Goal: Transaction & Acquisition: Purchase product/service

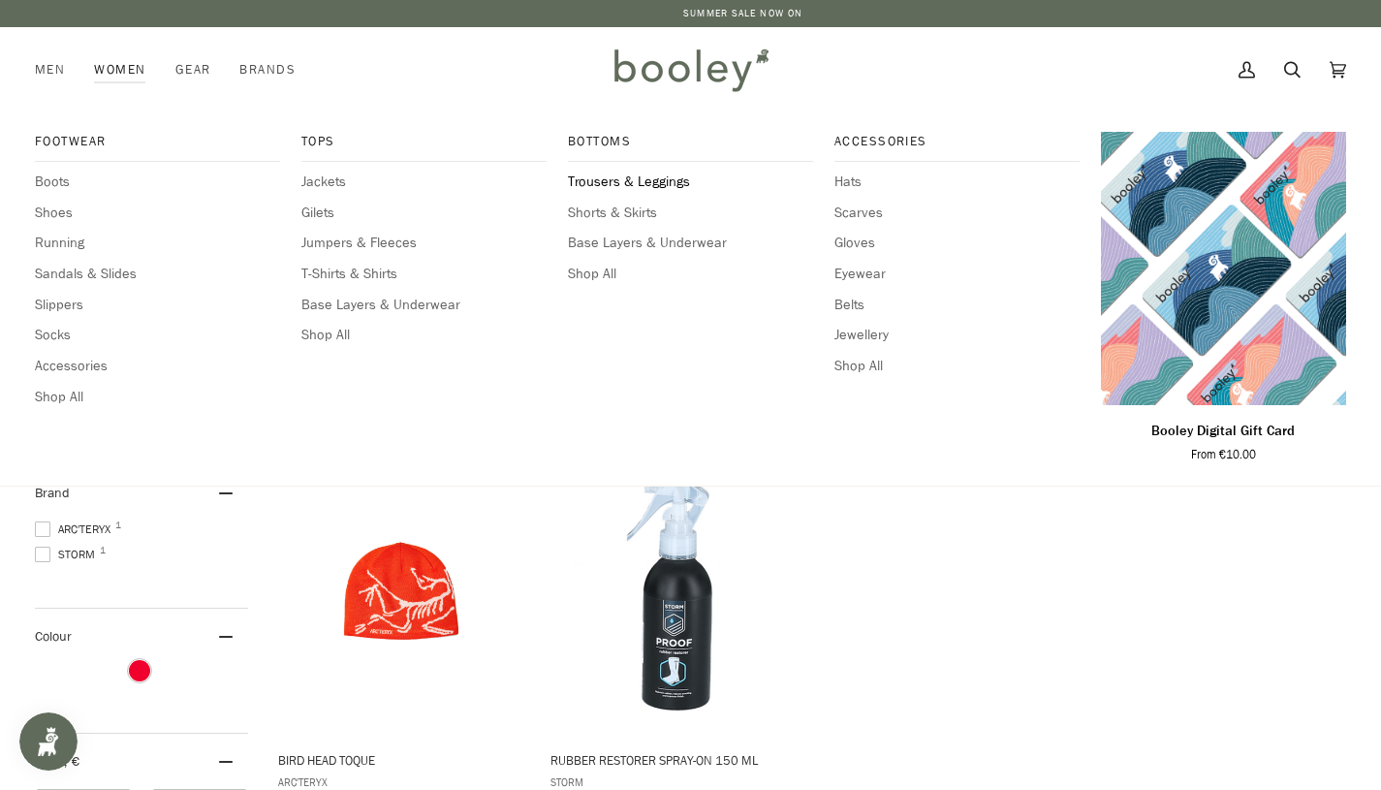
click at [634, 181] on span "Trousers & Leggings" at bounding box center [690, 182] width 245 height 21
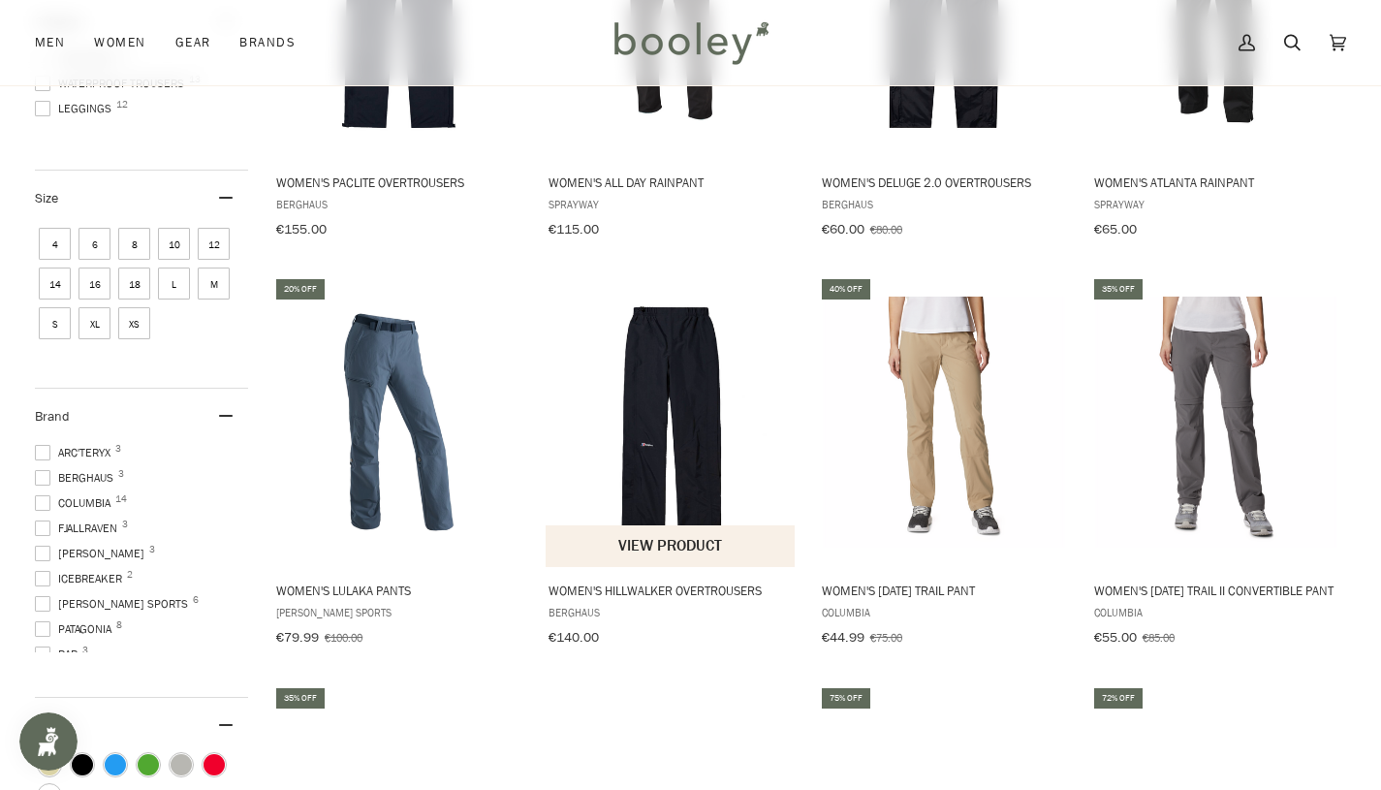
scroll to position [490, 0]
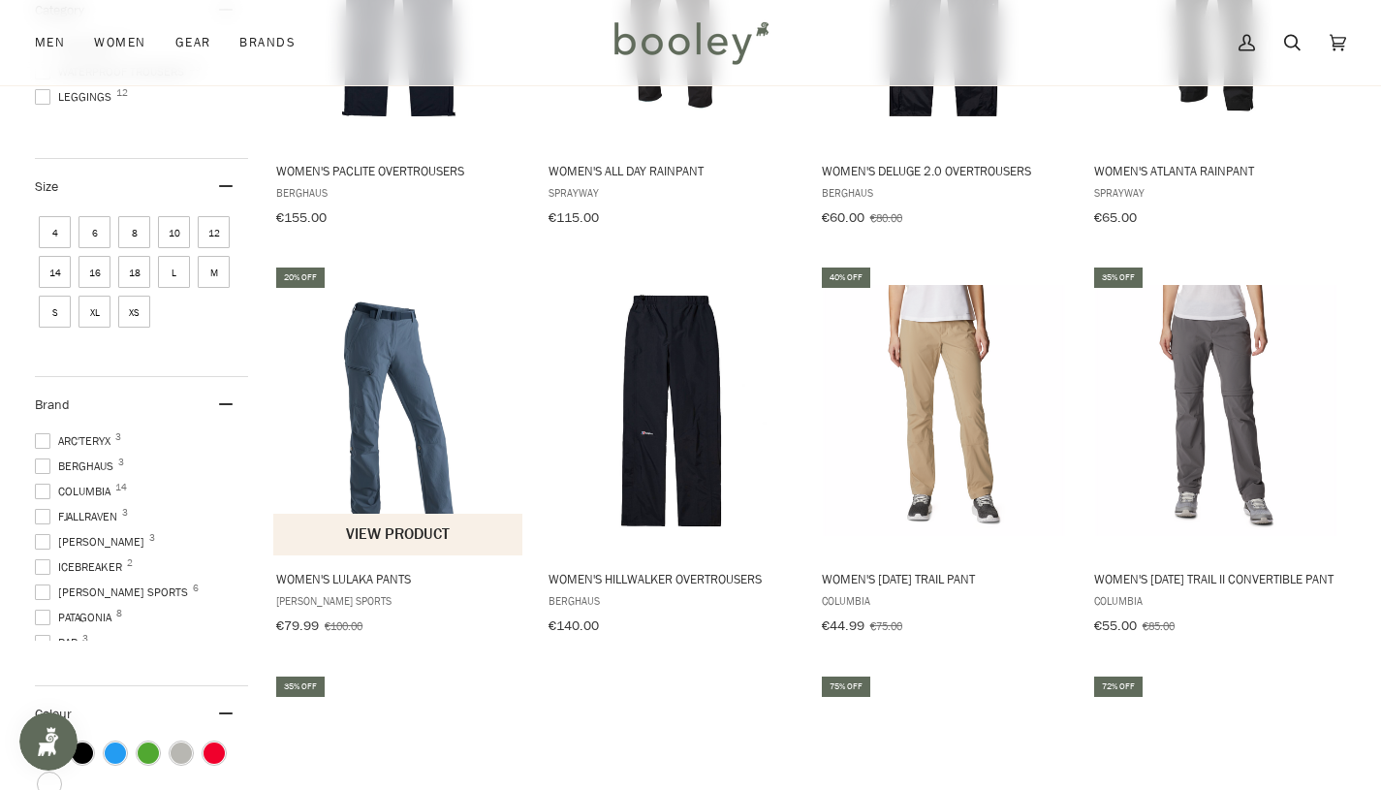
click at [391, 479] on img "Women's Lulaka Pants" at bounding box center [398, 410] width 251 height 251
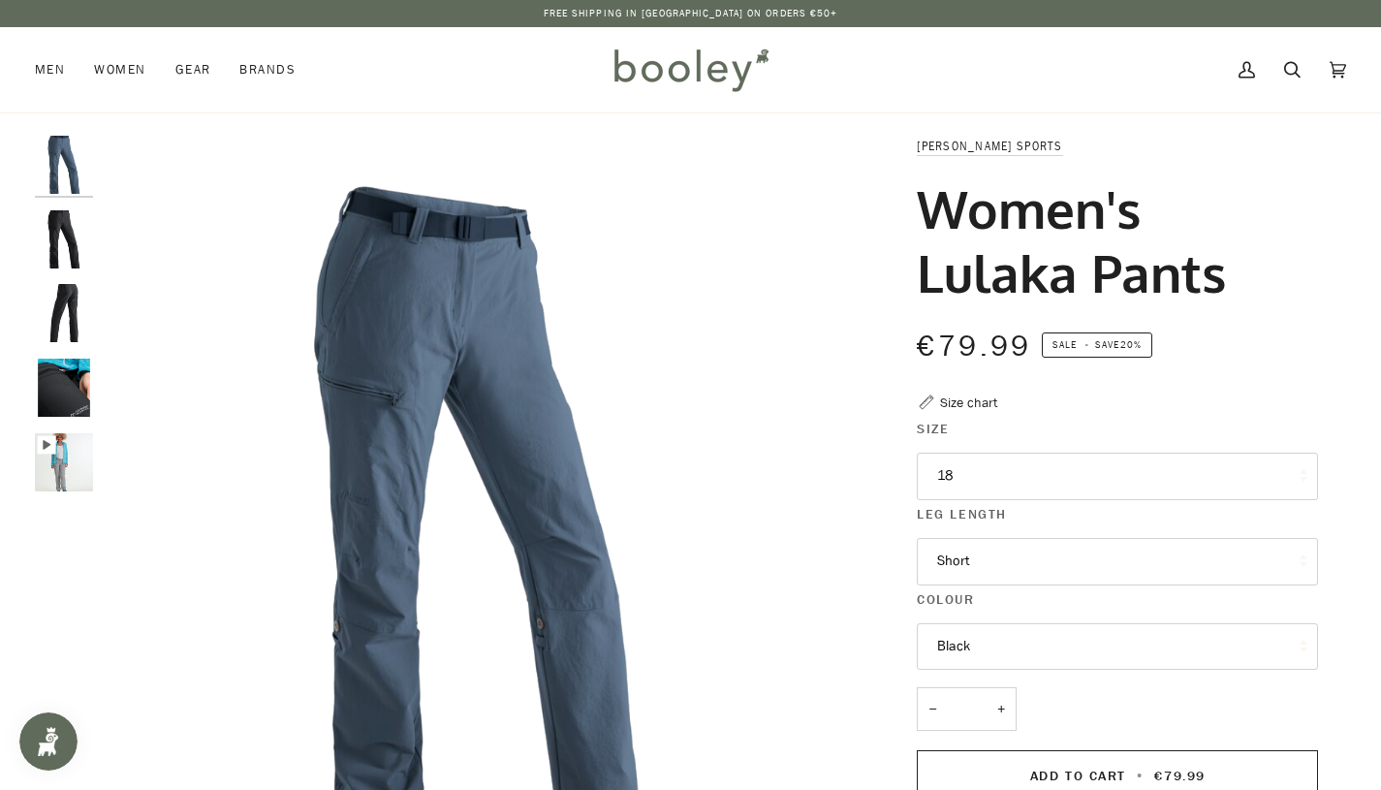
click at [77, 411] on img "Maier Sports Women's Lulaka Pants Black - Booley Galway" at bounding box center [64, 388] width 58 height 58
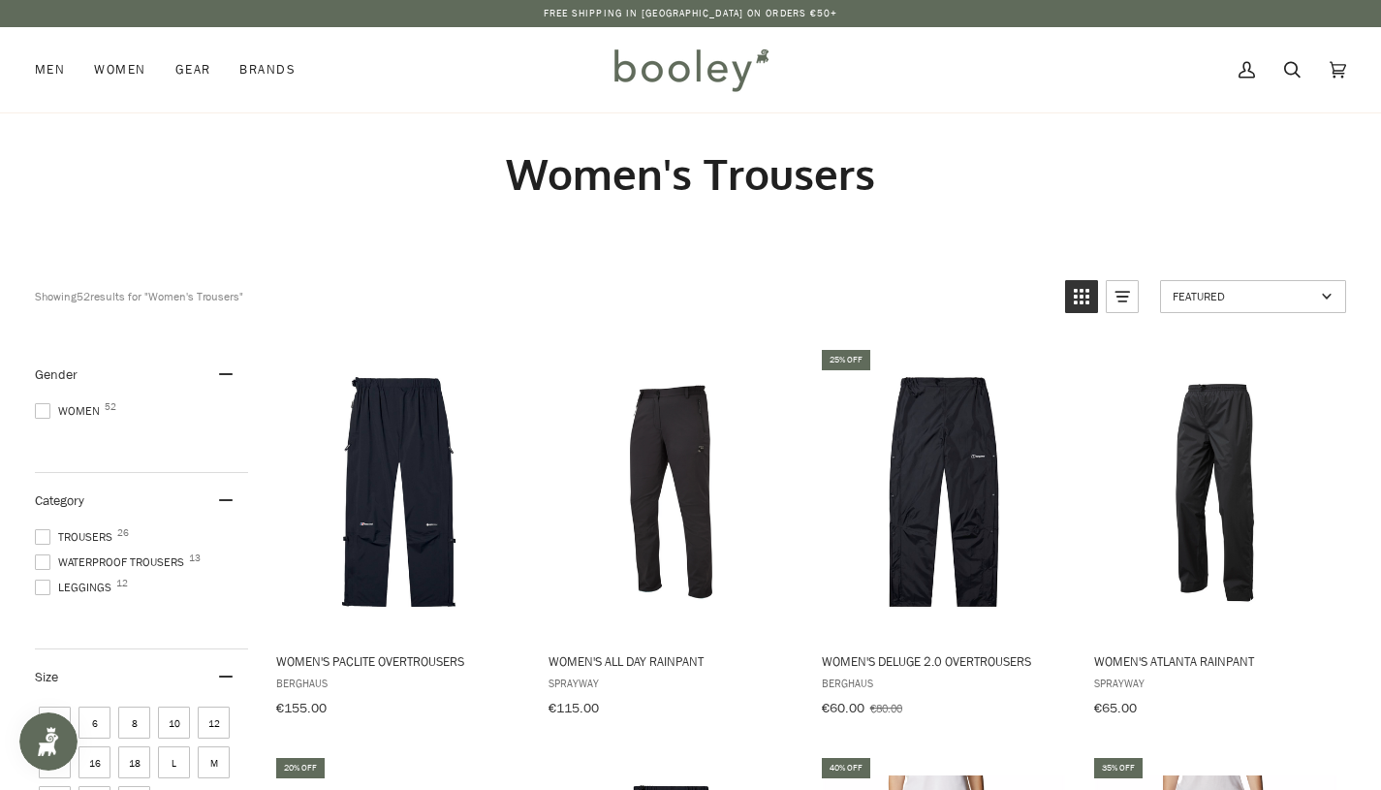
click at [39, 532] on span at bounding box center [43, 537] width 16 height 16
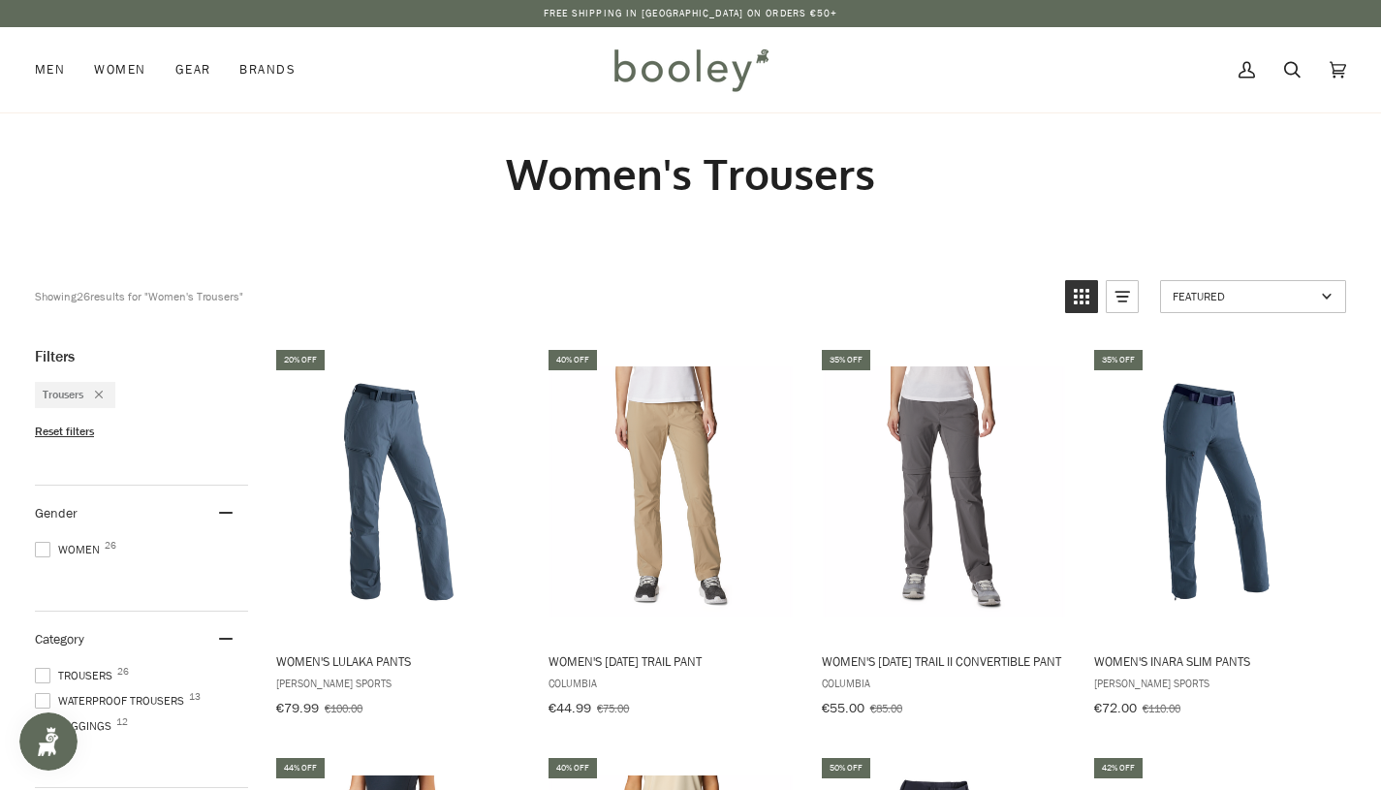
click at [46, 543] on span at bounding box center [43, 550] width 16 height 16
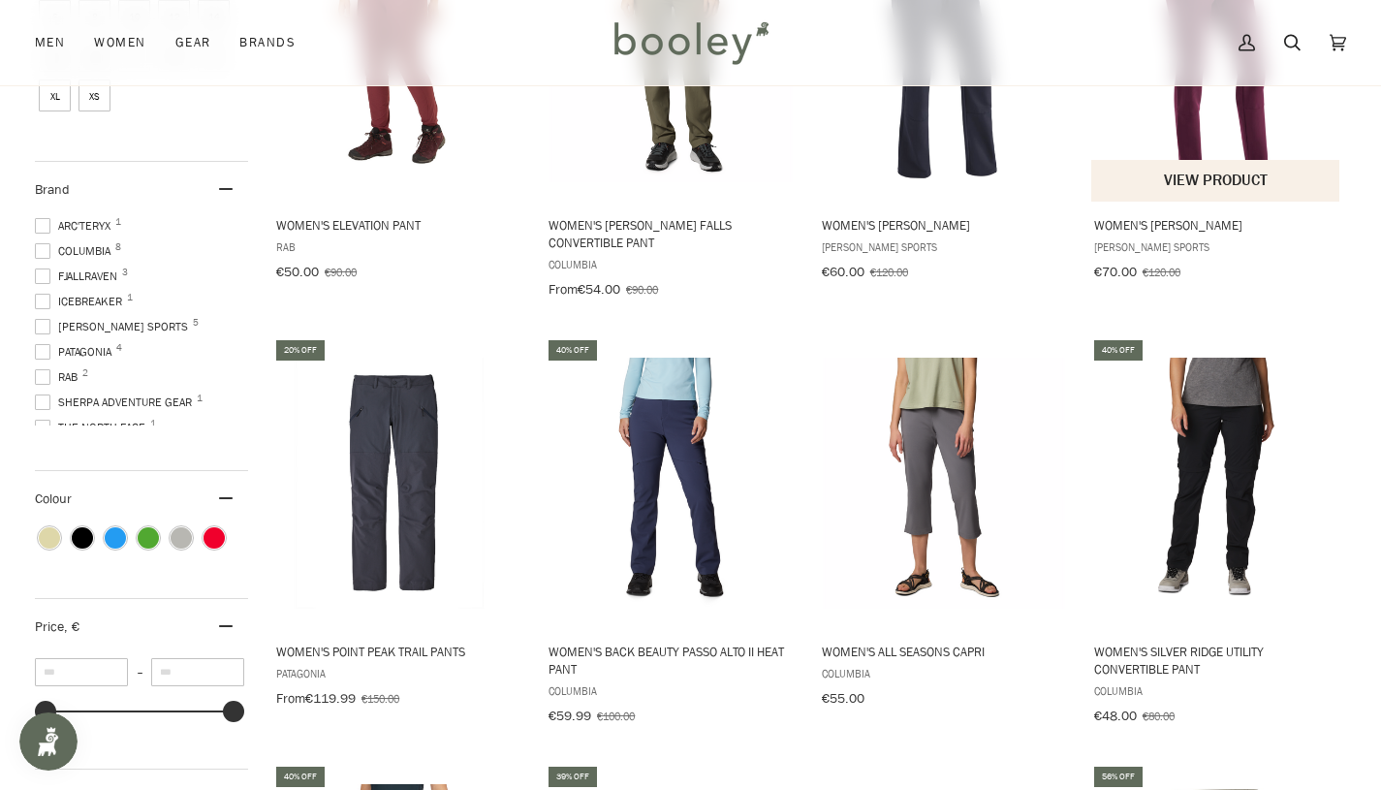
scroll to position [755, 0]
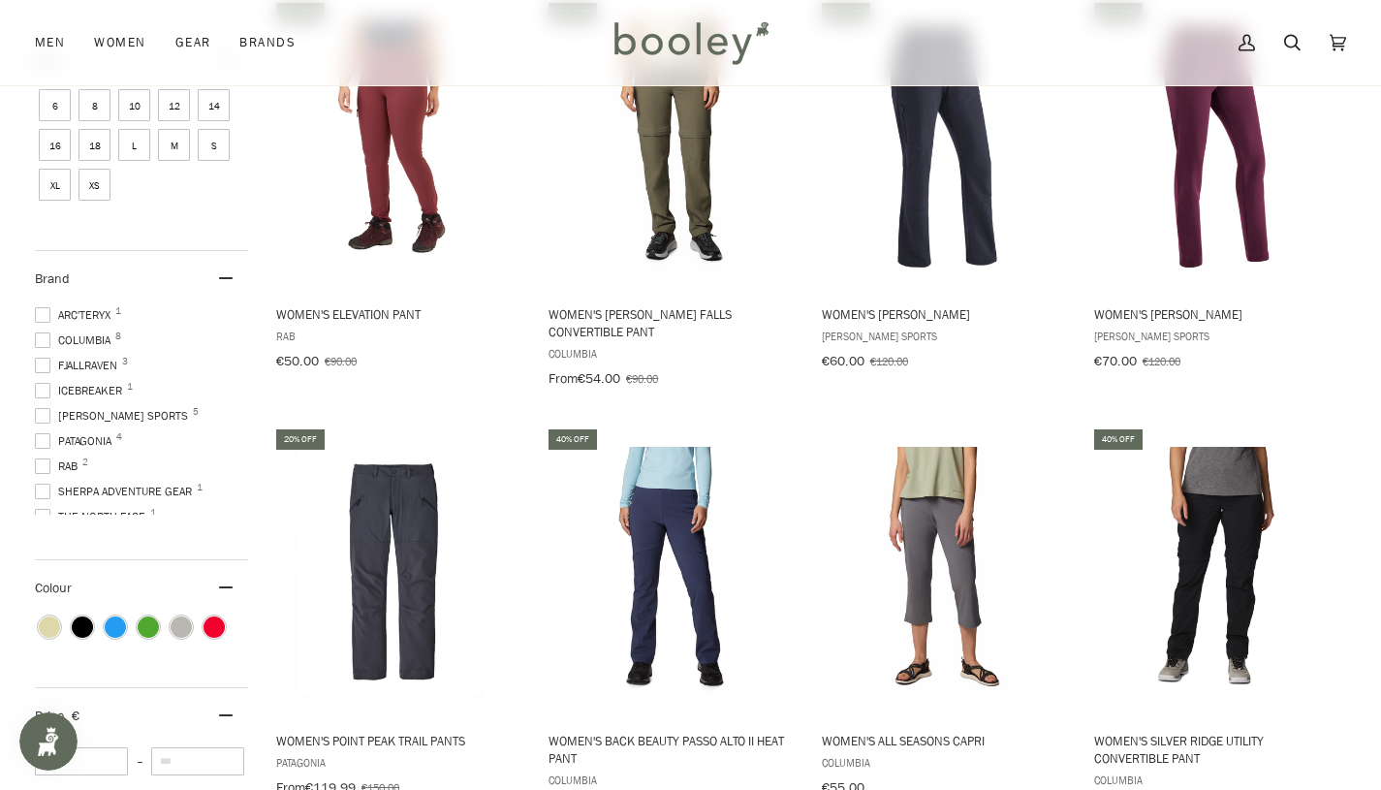
click at [44, 307] on span at bounding box center [43, 315] width 16 height 16
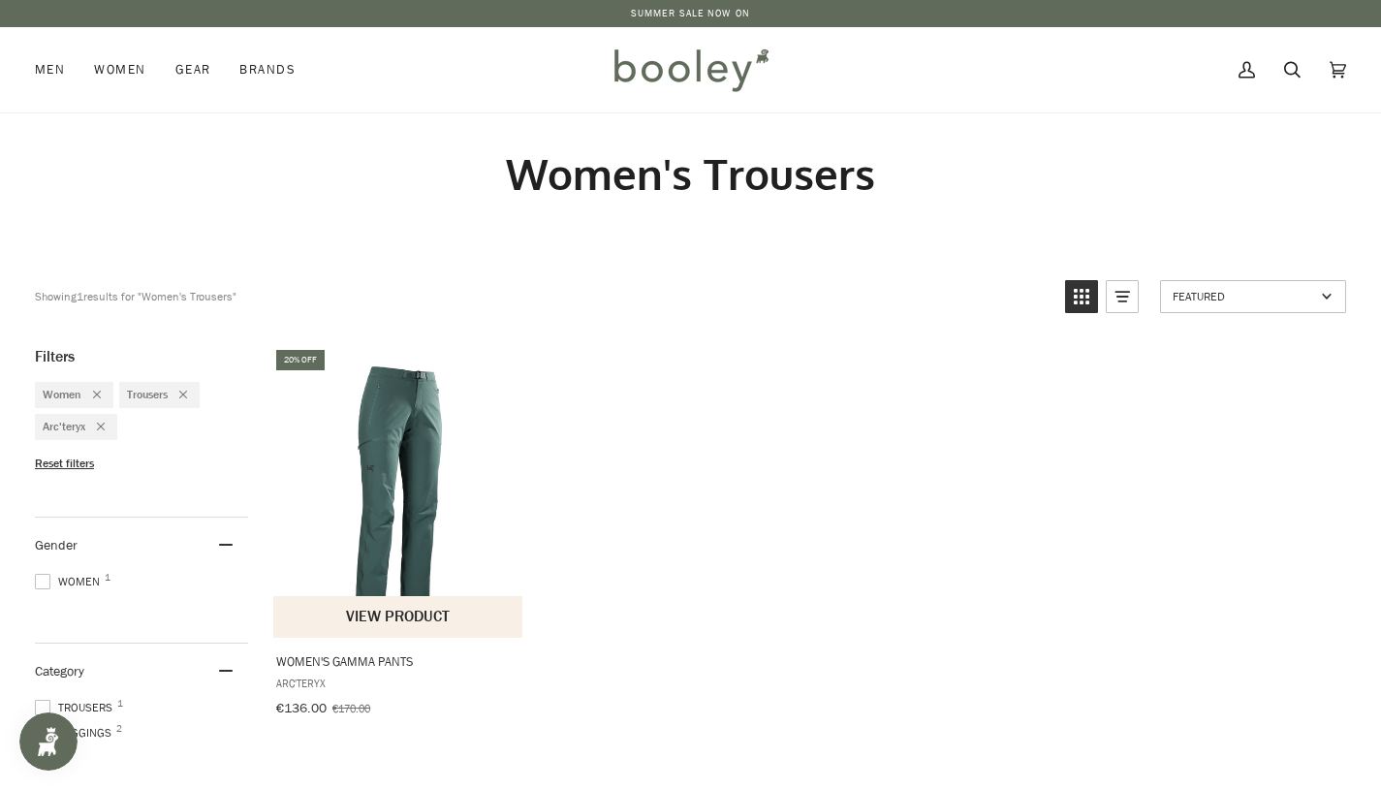
click at [368, 659] on span "Women's Gamma Pants" at bounding box center [398, 660] width 245 height 17
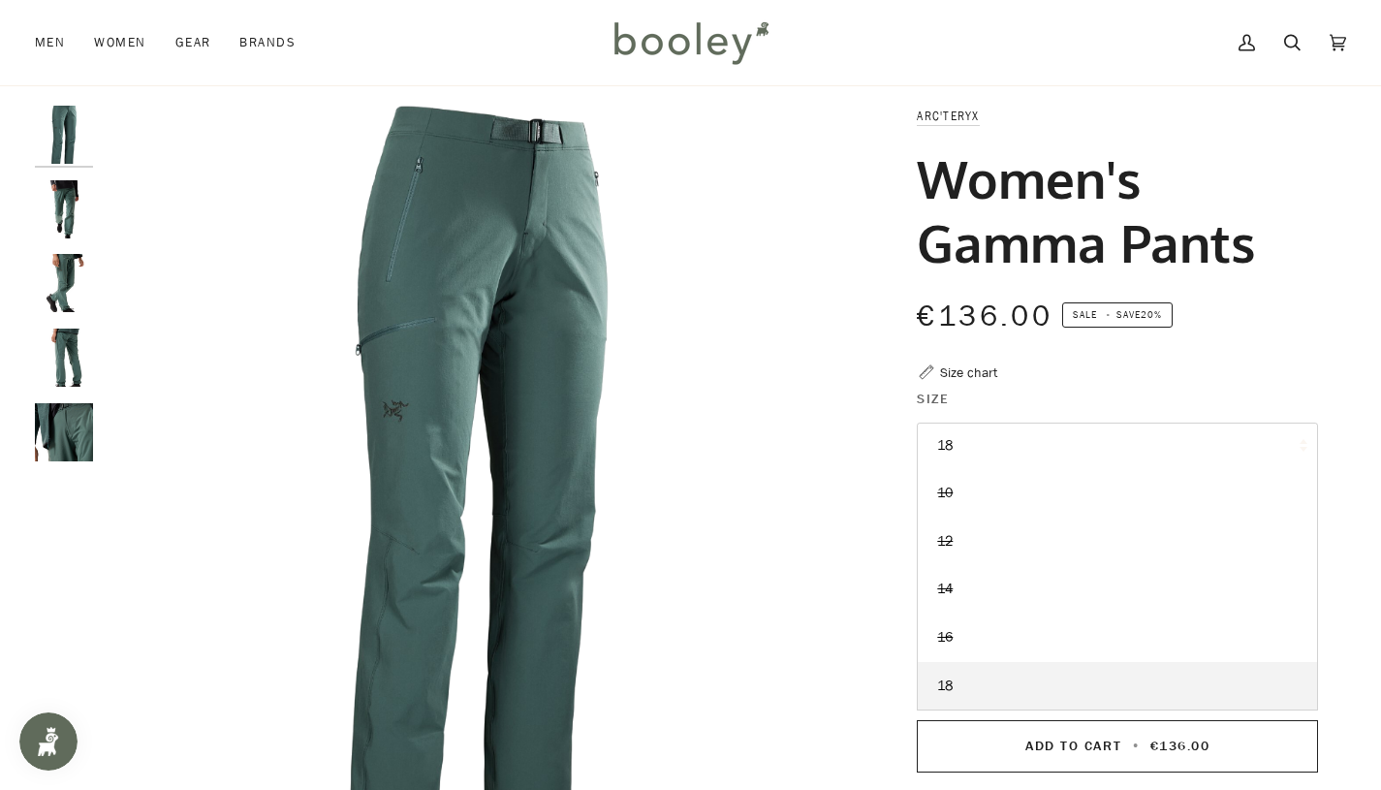
scroll to position [65, 0]
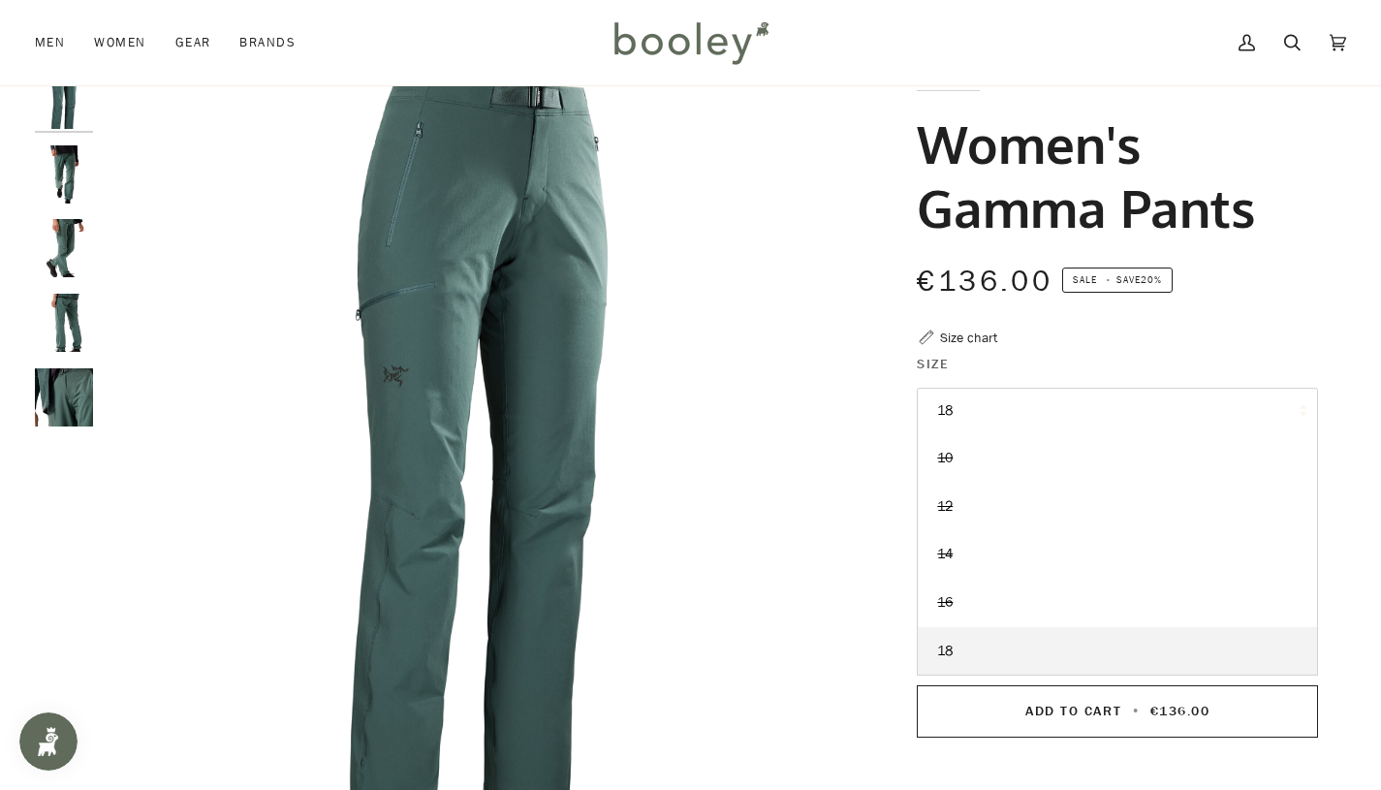
click at [1095, 324] on div "€136.00 Sale • Save 20%" at bounding box center [1117, 293] width 401 height 69
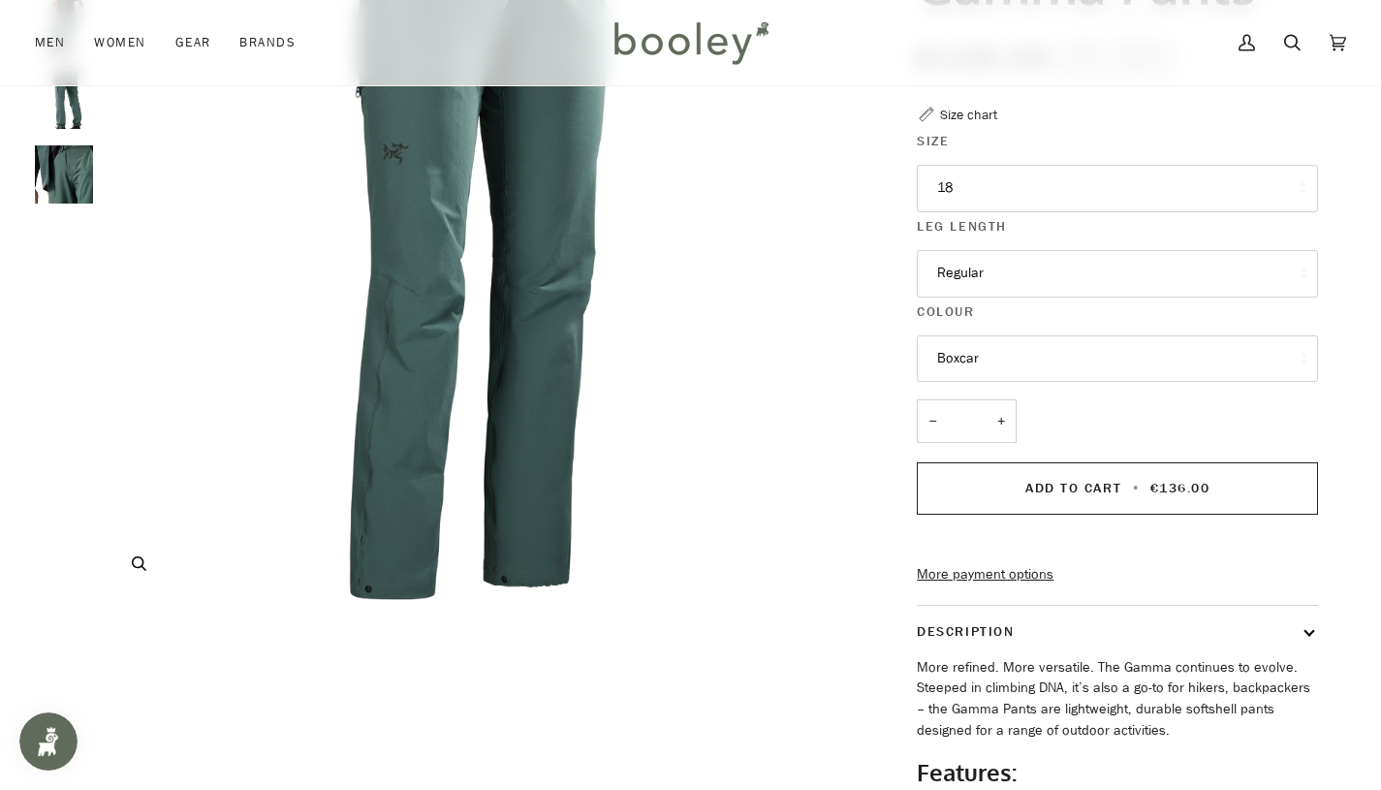
scroll to position [0, 0]
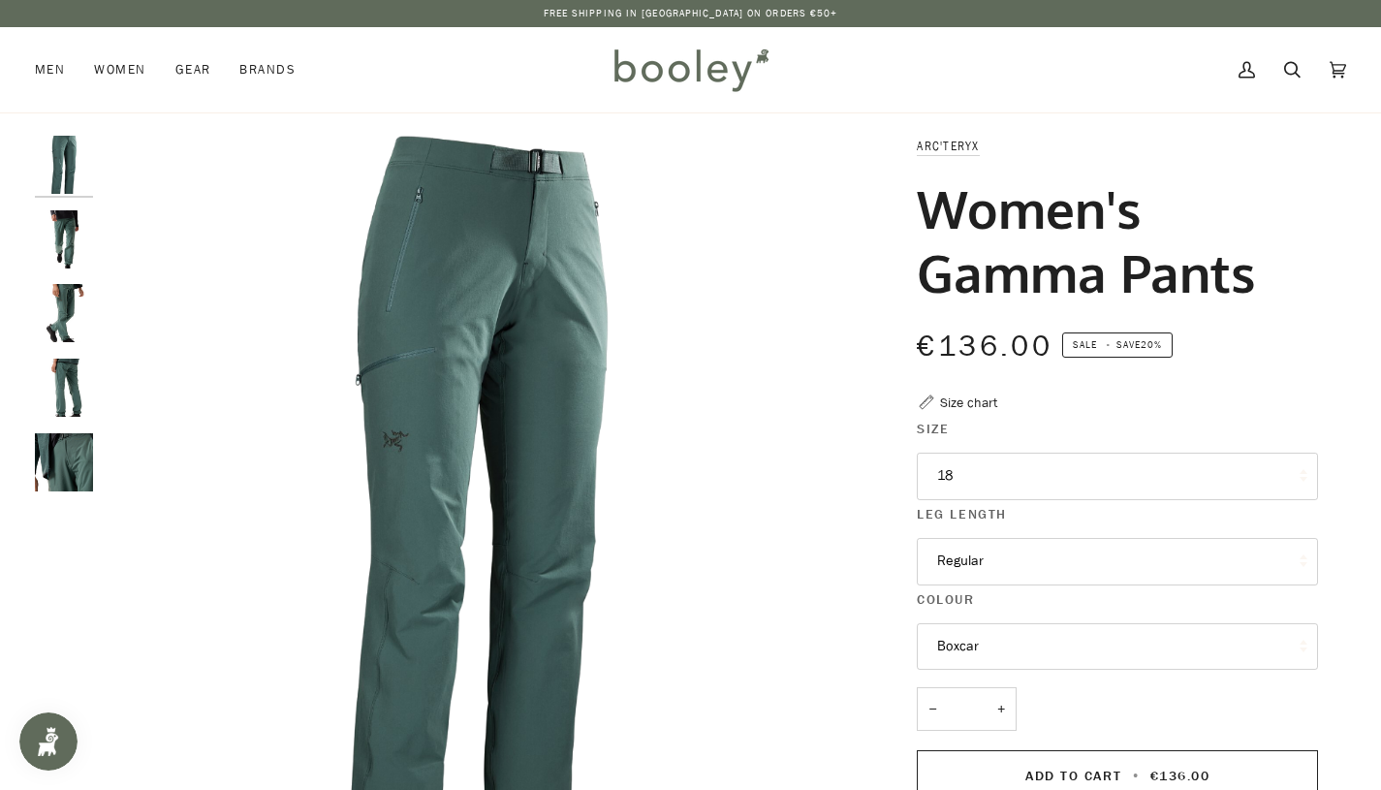
click at [61, 472] on img "Arc'teryx Women's Gamma Pants Boxcar - Booley Galway" at bounding box center [64, 462] width 58 height 58
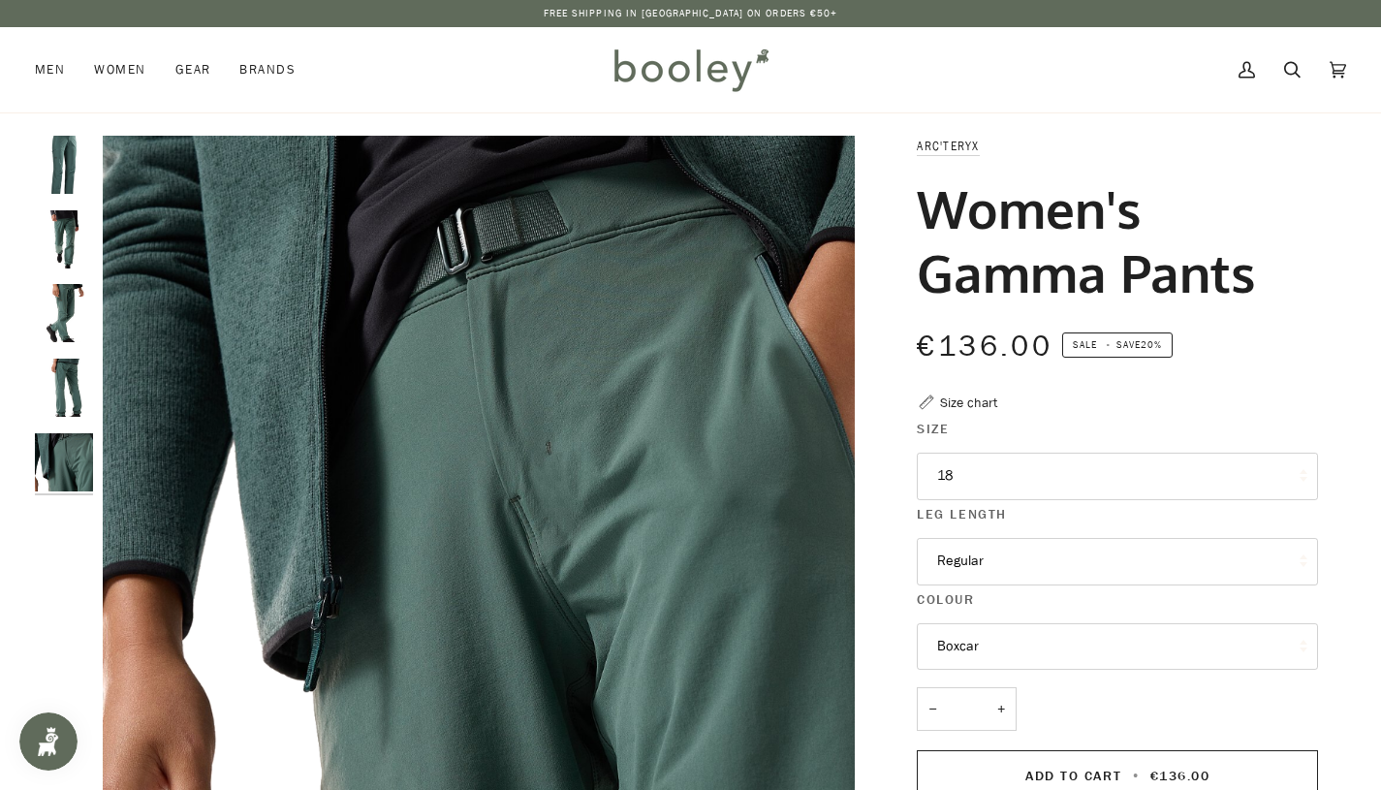
click at [65, 387] on img "Arc'teryx Women's Gamma Pants Boxcar - Booley Galway" at bounding box center [64, 388] width 58 height 58
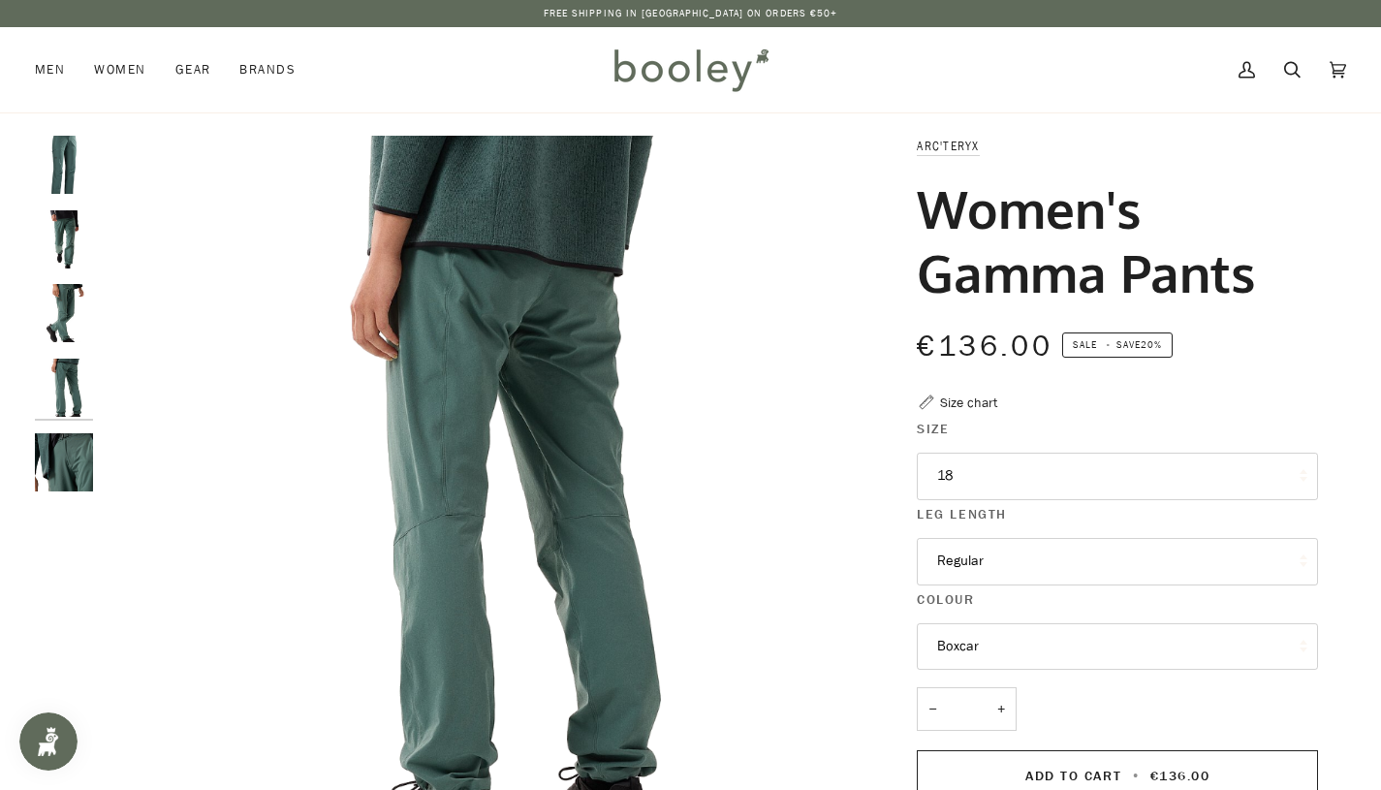
click at [63, 310] on img "Arc'teryx Women's Gamma Pants Boxcar - Booley Galway" at bounding box center [64, 313] width 58 height 58
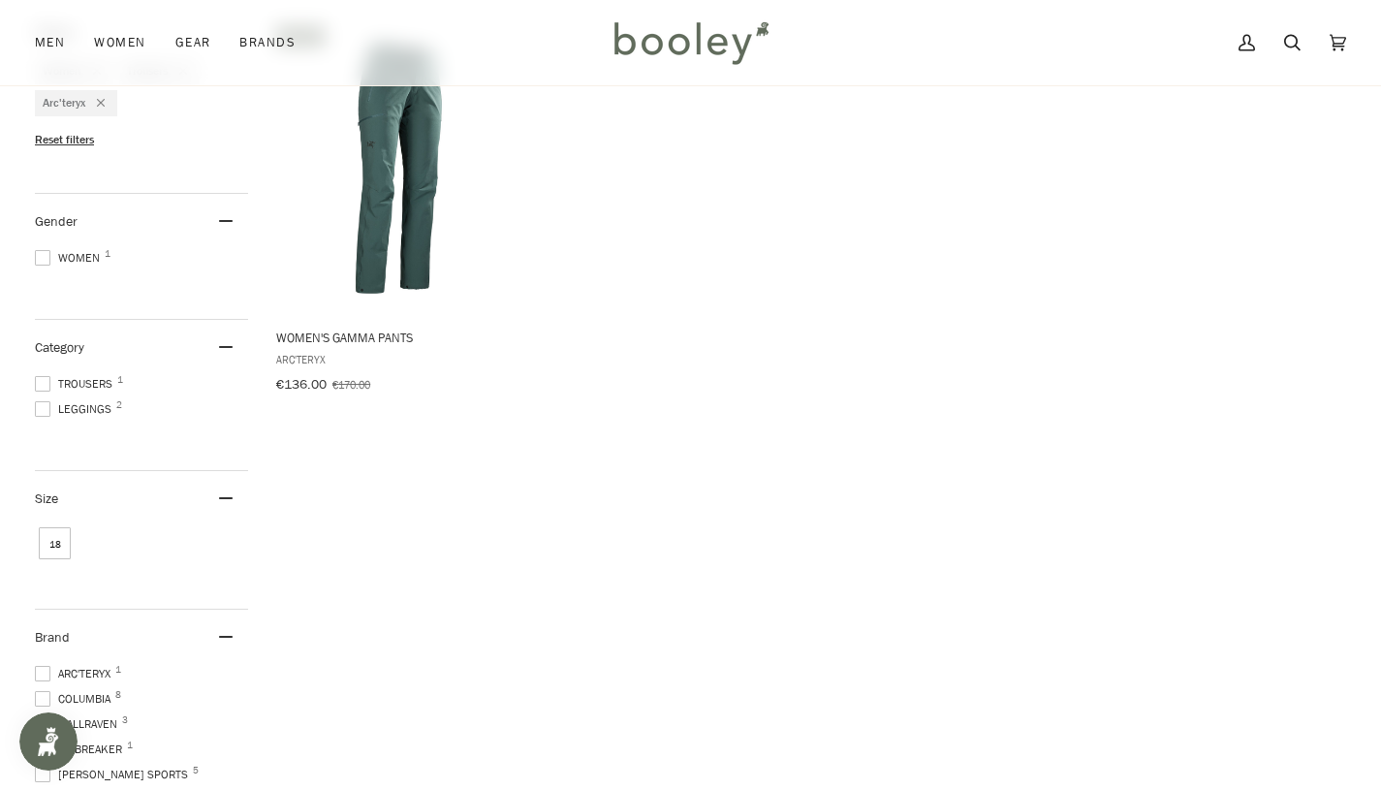
scroll to position [408, 0]
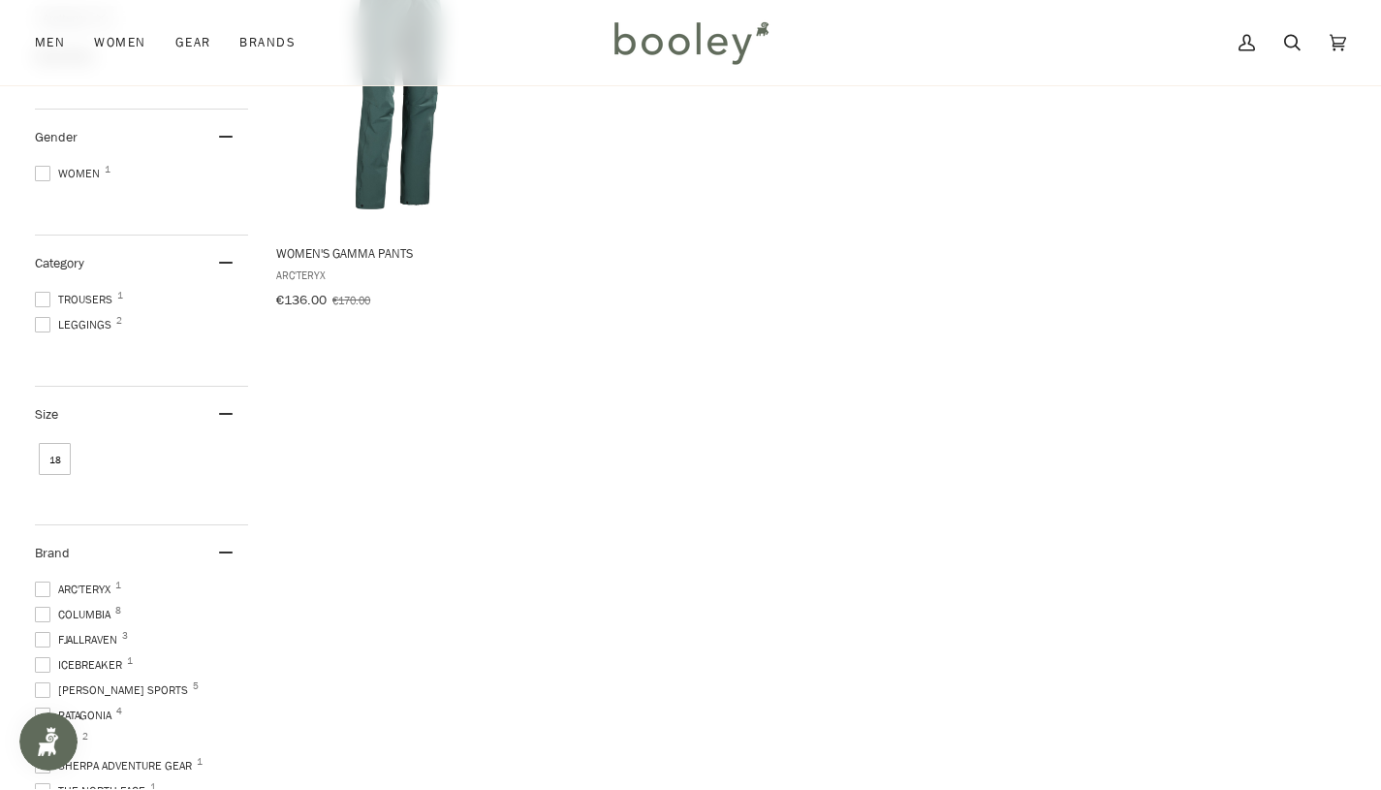
click at [43, 581] on span at bounding box center [43, 589] width 16 height 16
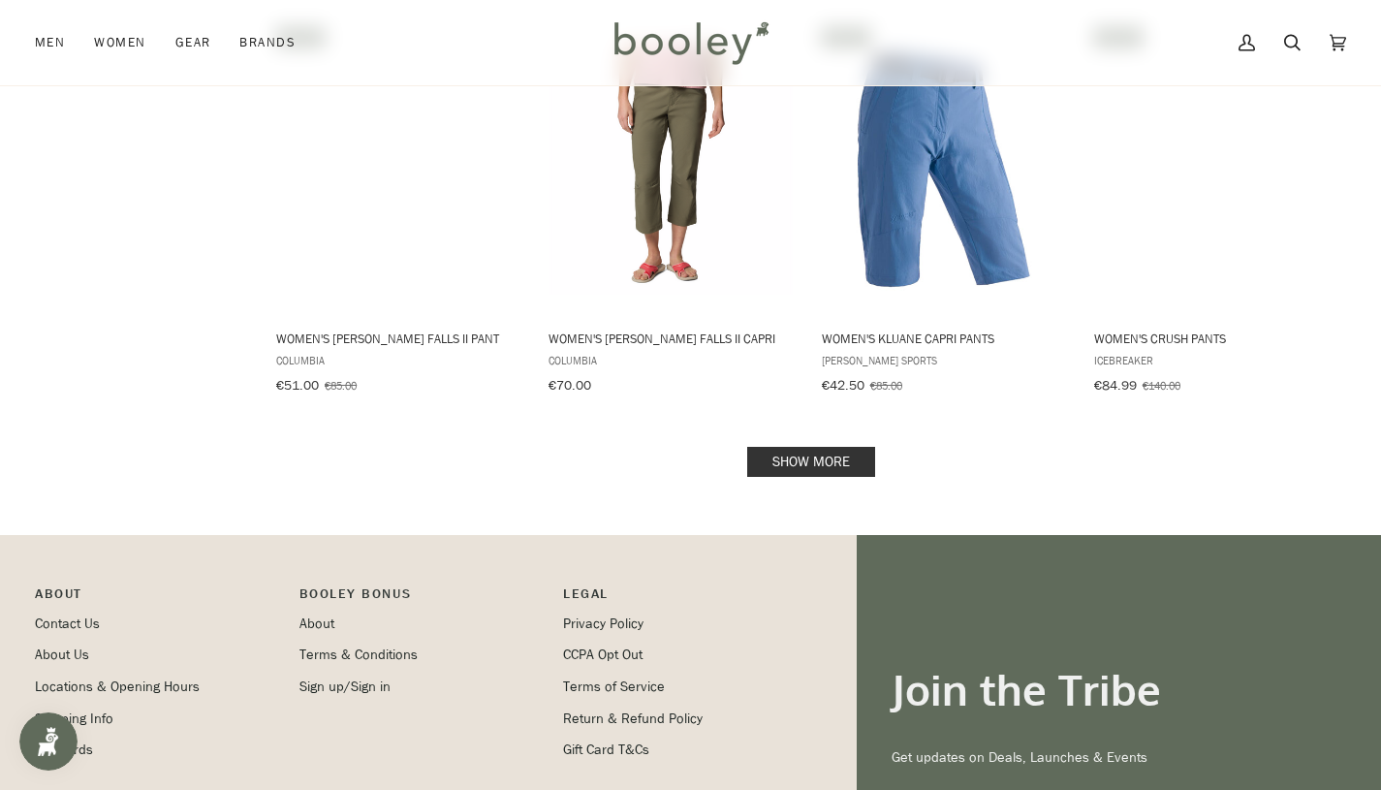
scroll to position [2109, 0]
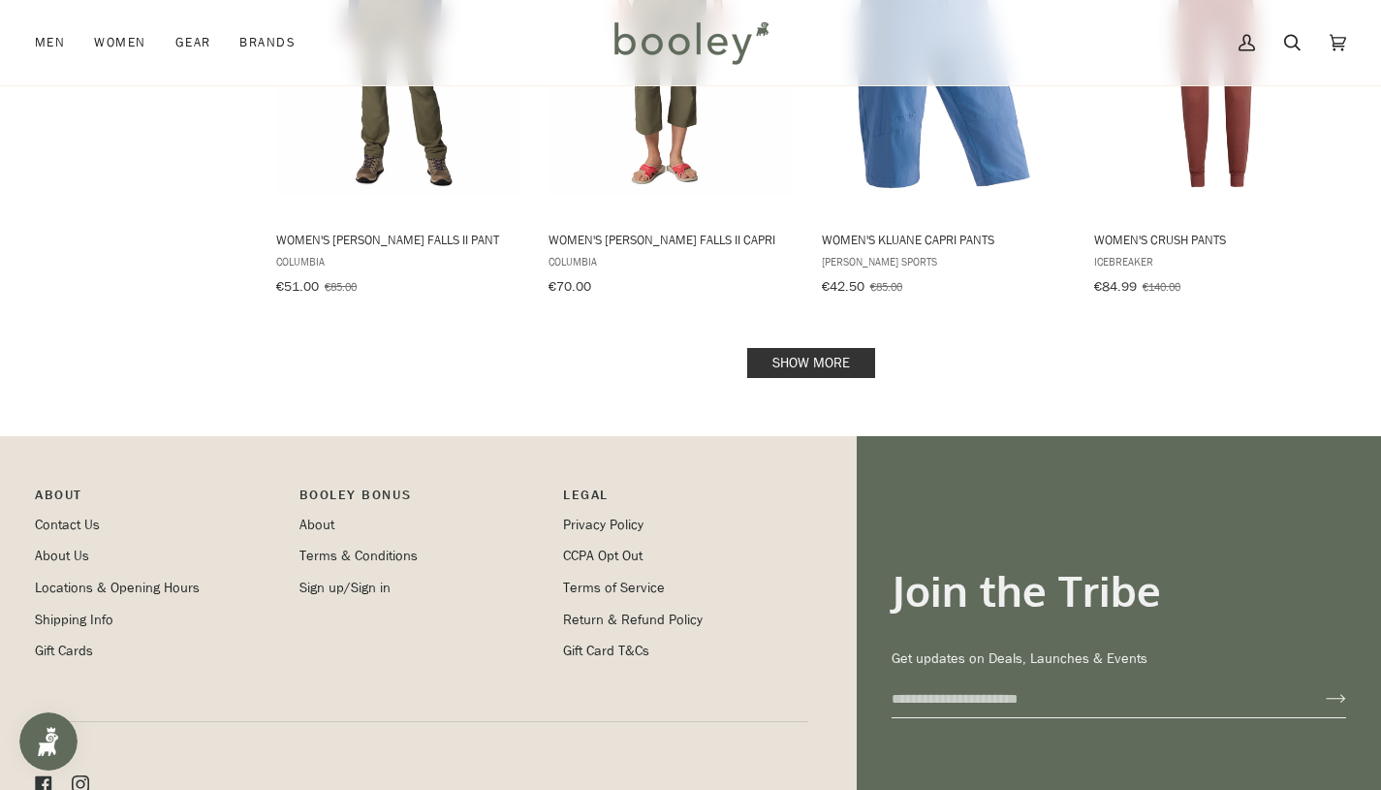
click at [815, 348] on link "Show more" at bounding box center [811, 363] width 128 height 30
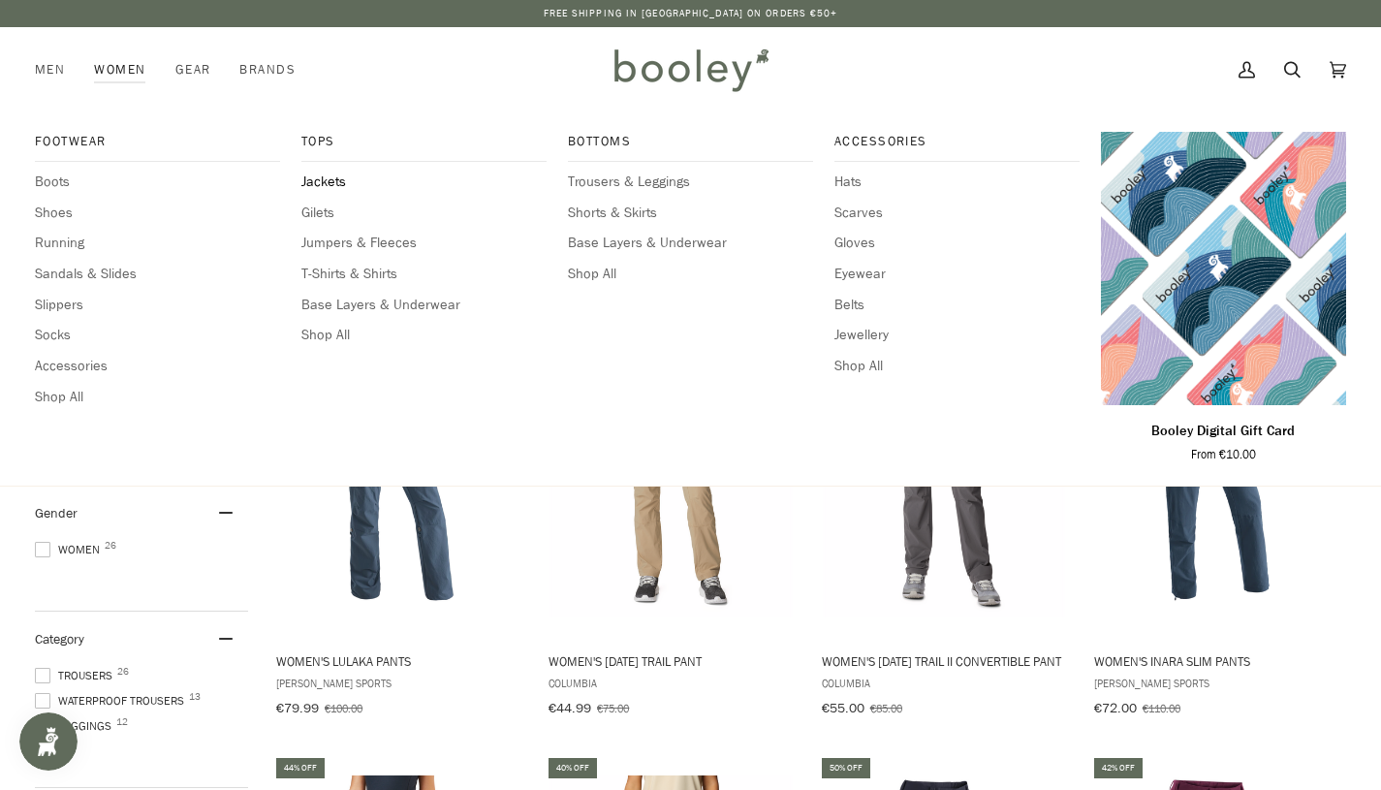
click at [329, 183] on span "Jackets" at bounding box center [423, 182] width 245 height 21
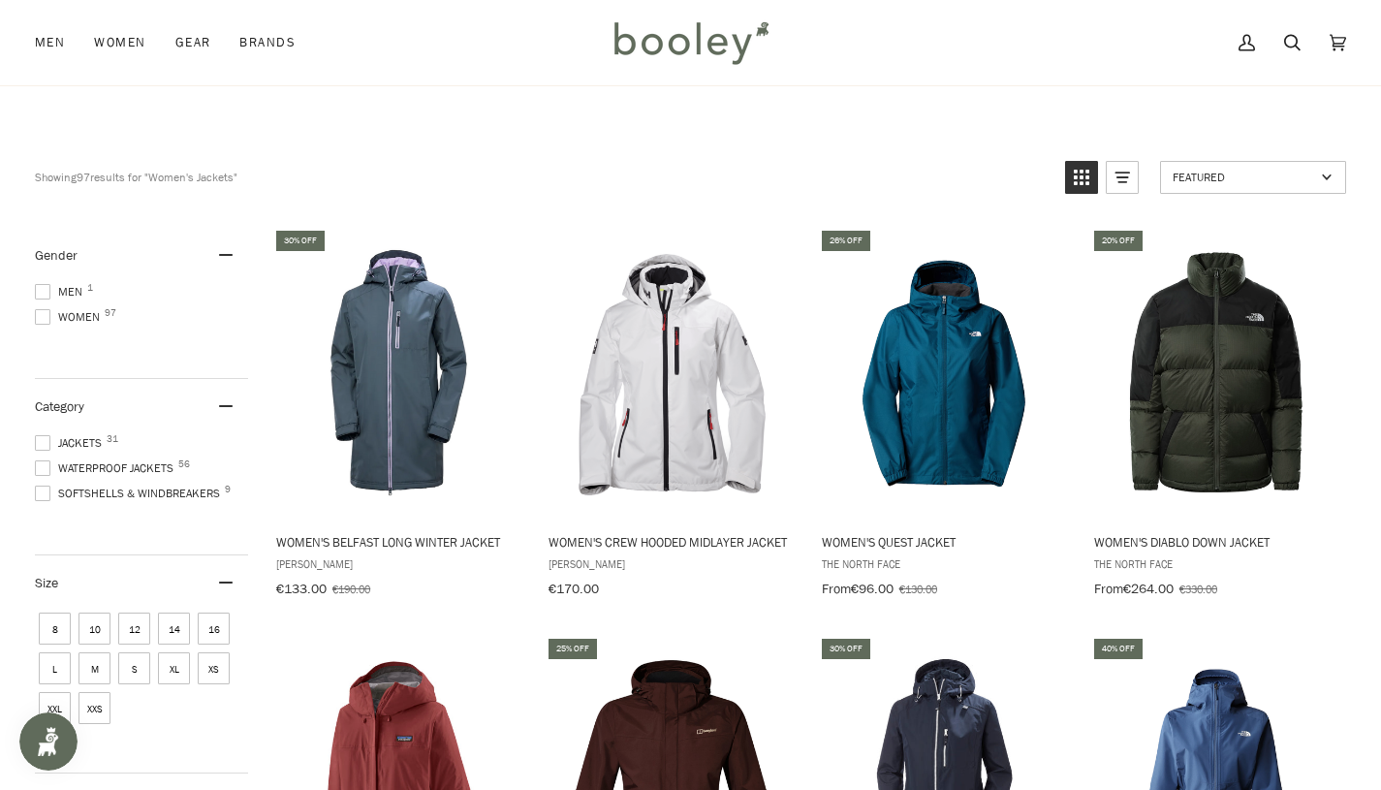
scroll to position [120, 0]
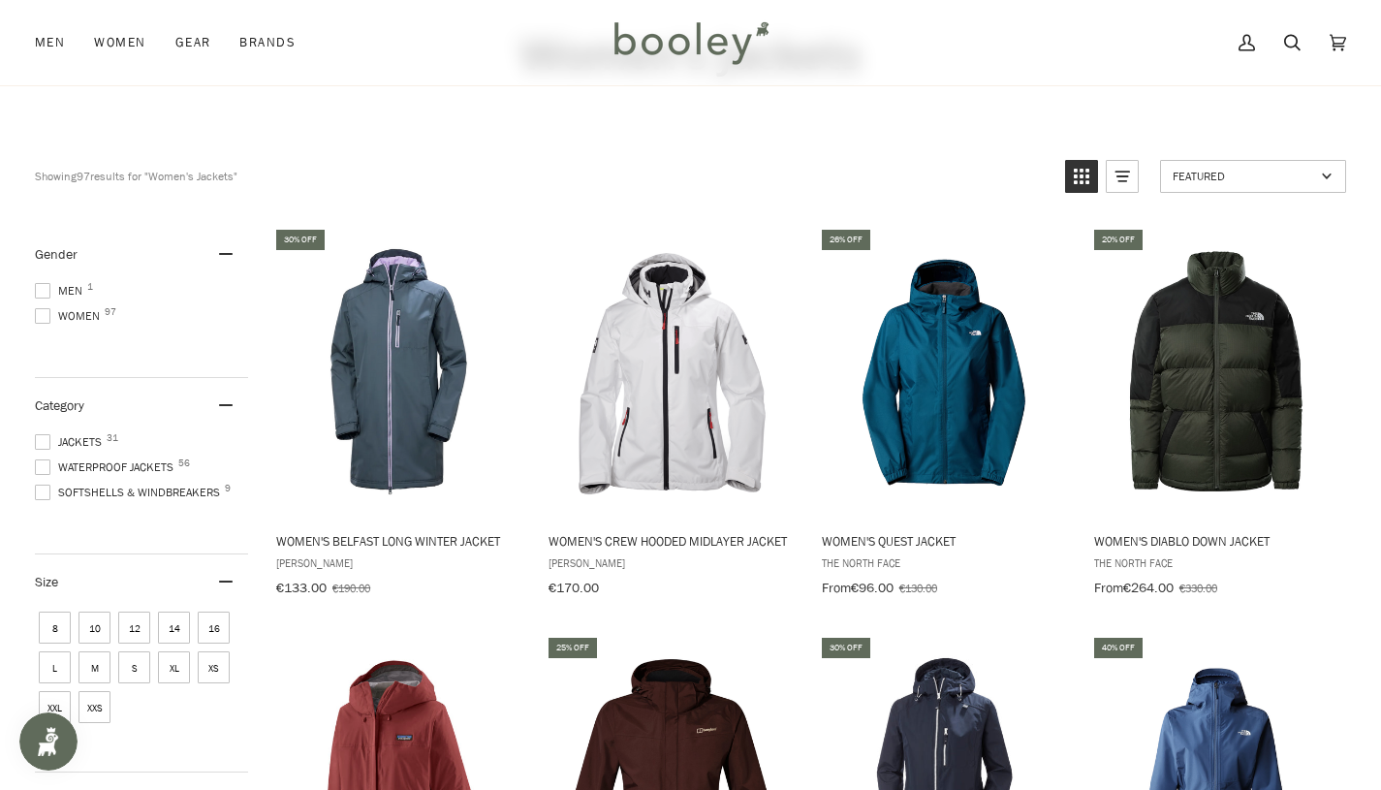
click at [45, 315] on span at bounding box center [43, 316] width 16 height 16
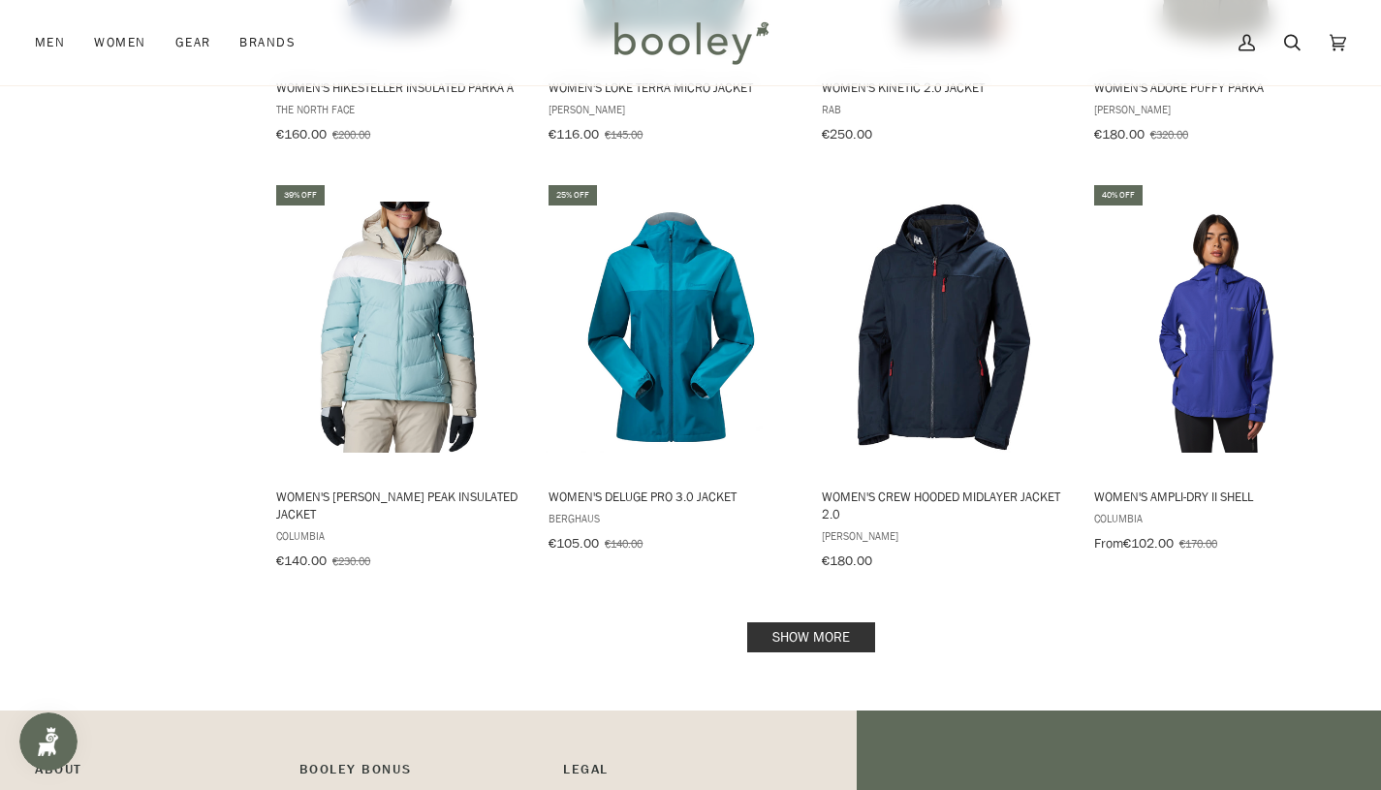
scroll to position [1854, 0]
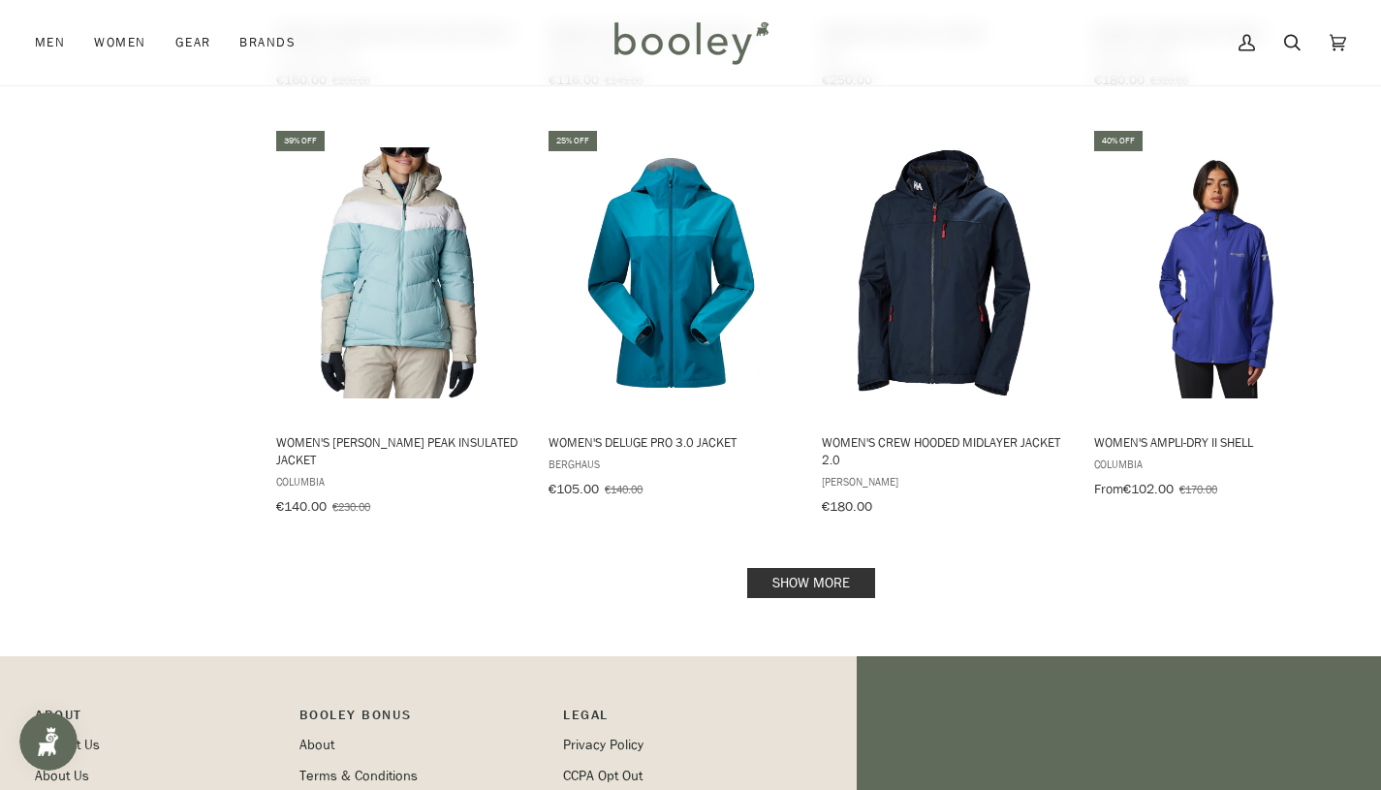
click at [816, 581] on link "Show more" at bounding box center [811, 583] width 128 height 30
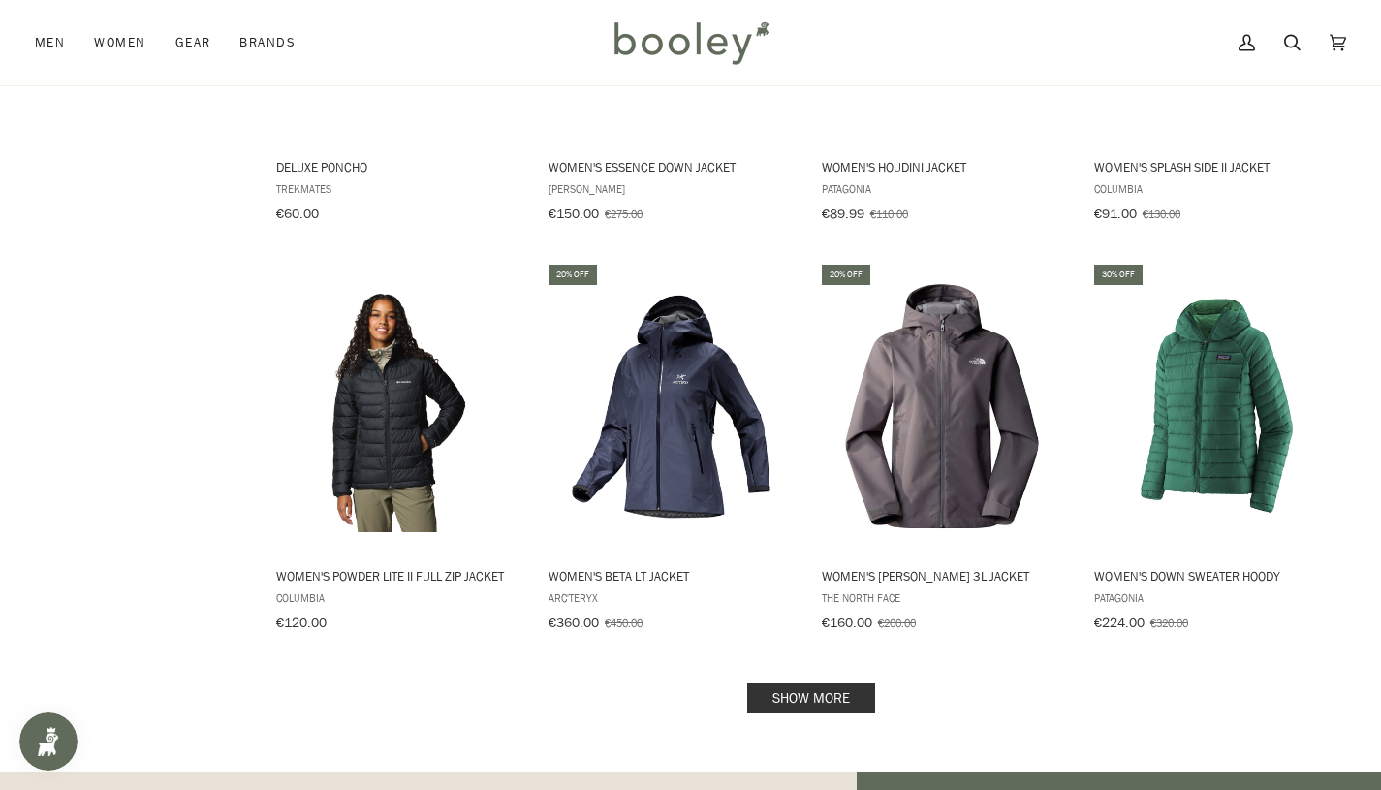
scroll to position [3973, 0]
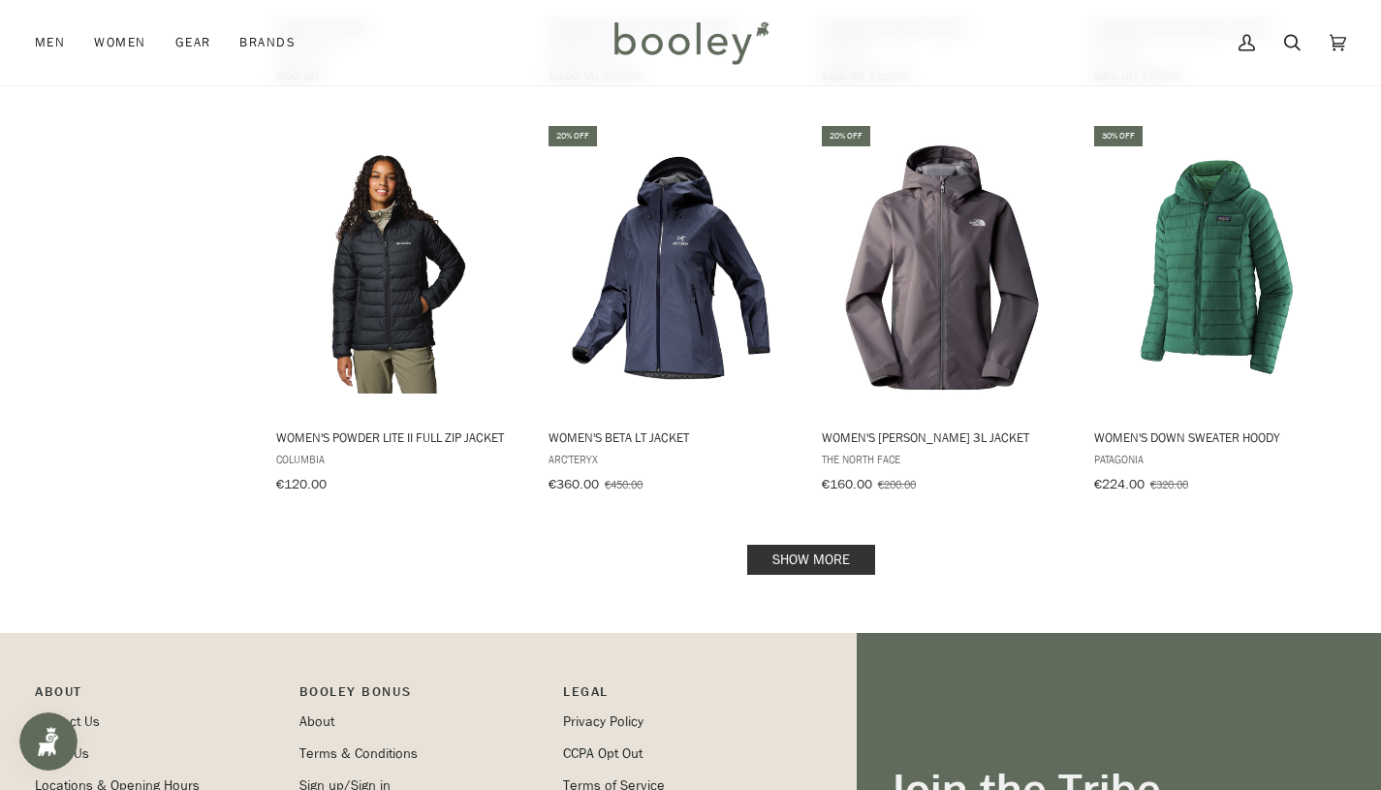
click at [803, 546] on link "Show more" at bounding box center [811, 560] width 128 height 30
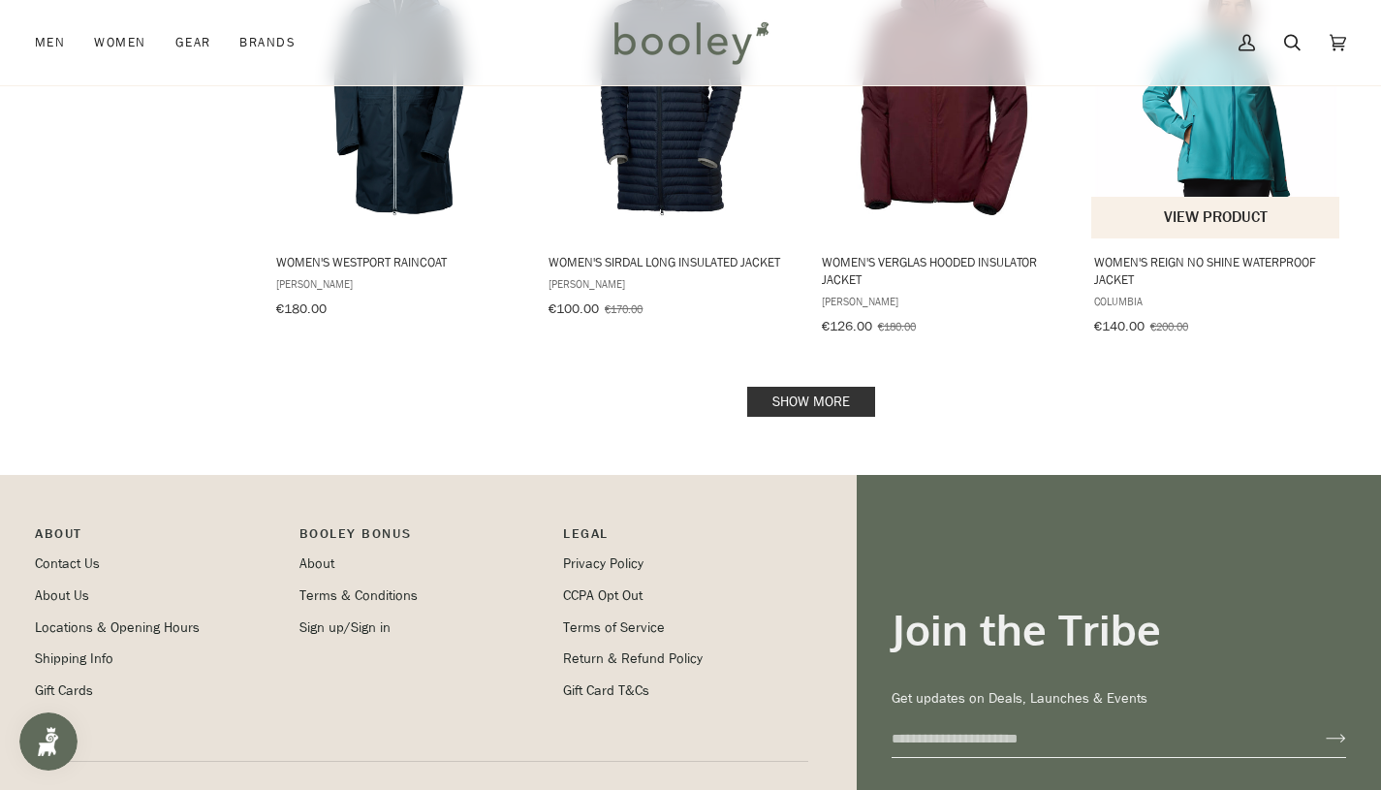
scroll to position [6227, 0]
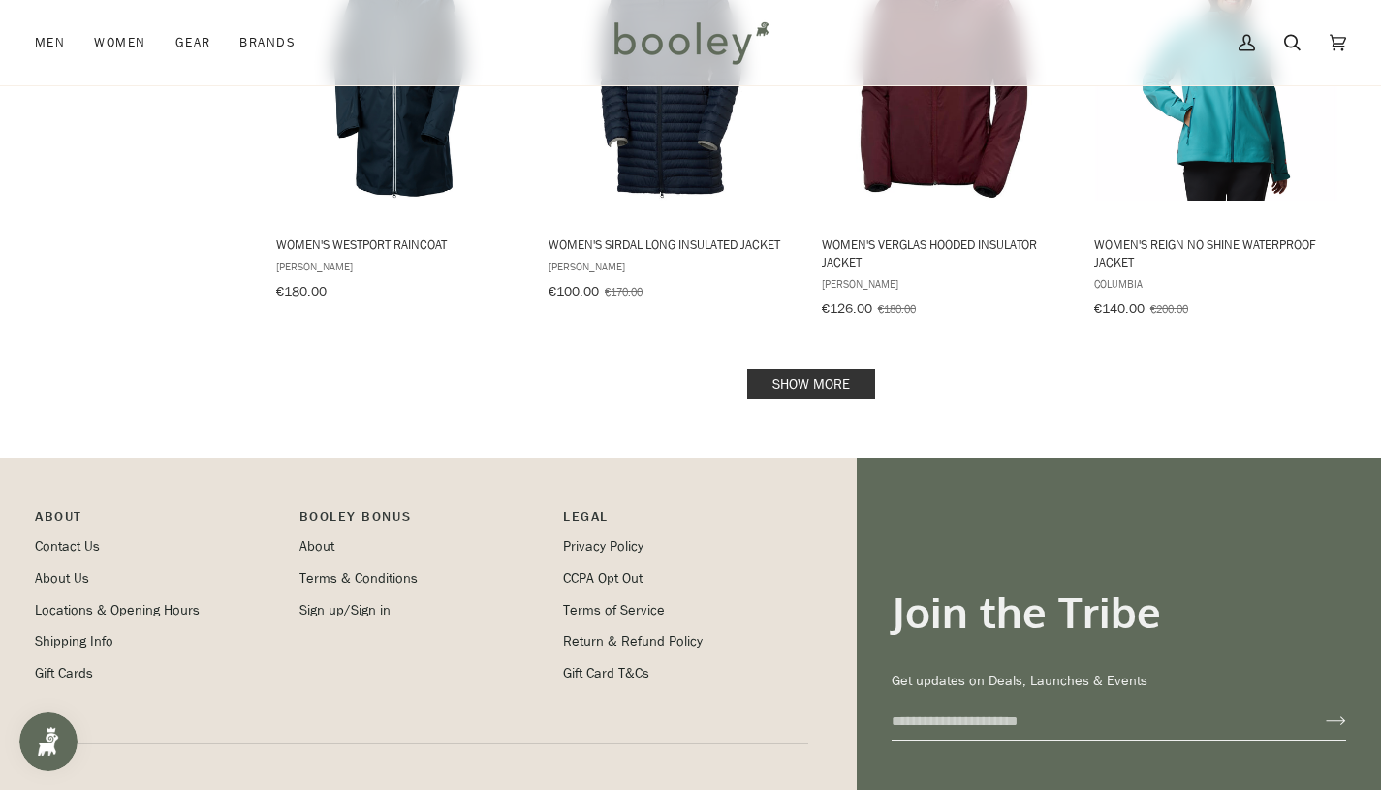
click at [833, 369] on link "Show more" at bounding box center [811, 384] width 128 height 30
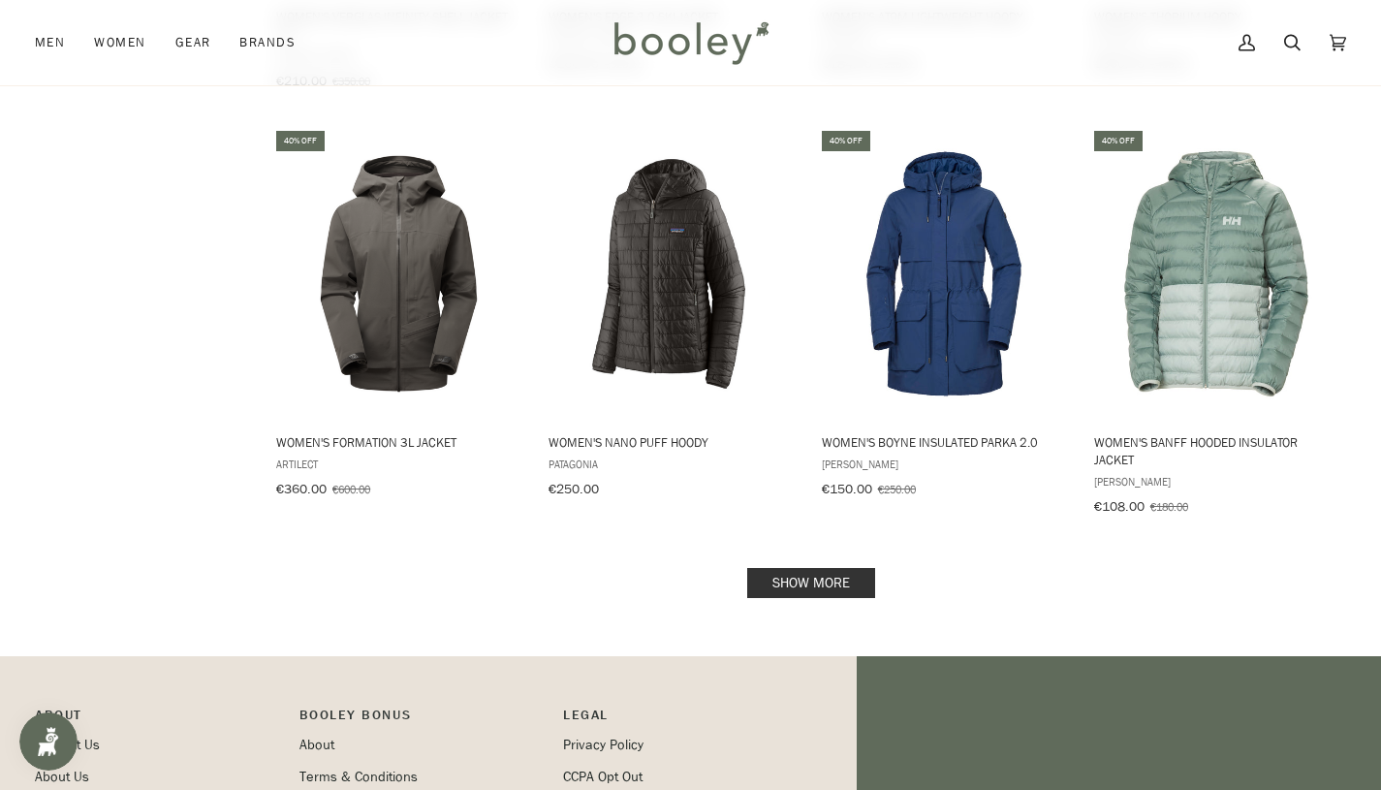
scroll to position [8146, 0]
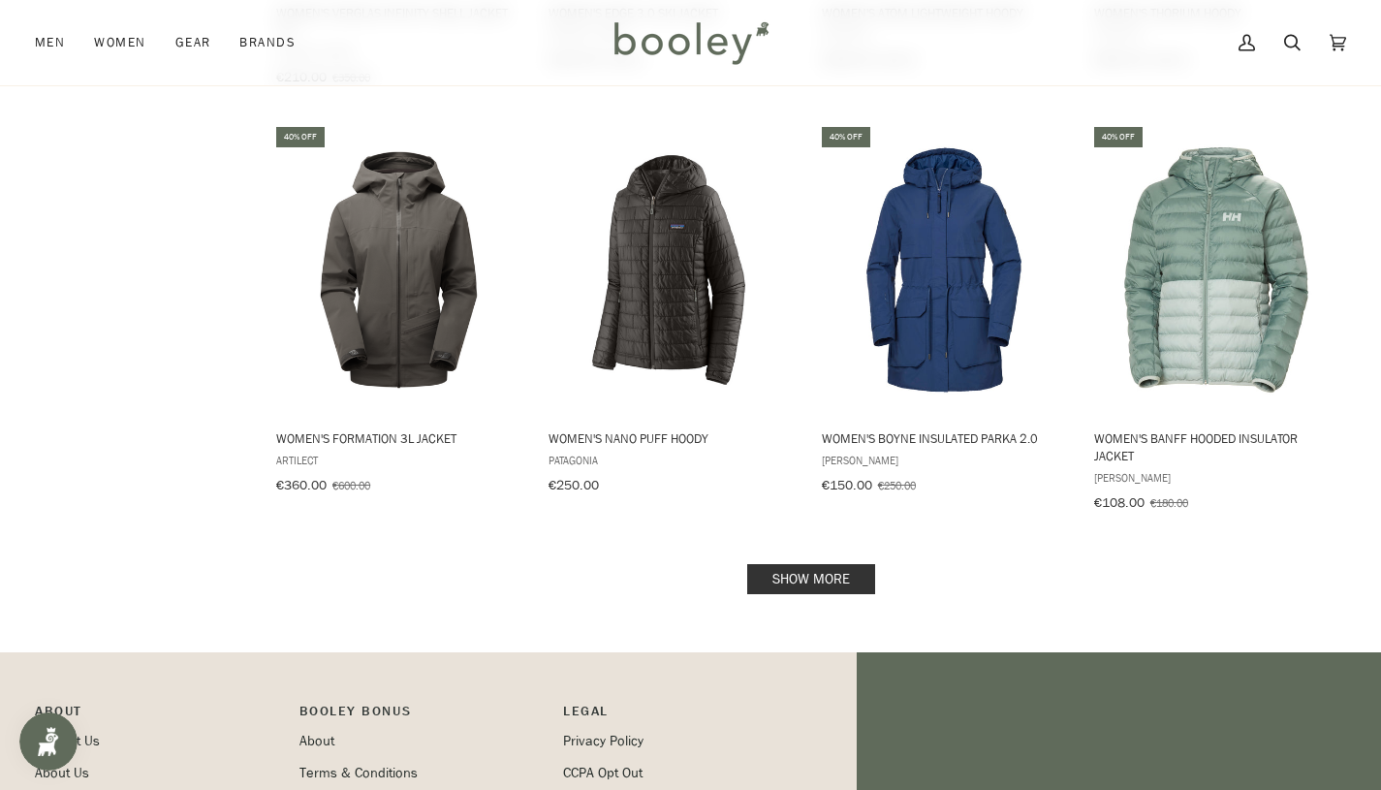
click at [841, 564] on link "Show more" at bounding box center [811, 579] width 128 height 30
